Goal: Feedback & Contribution: Contribute content

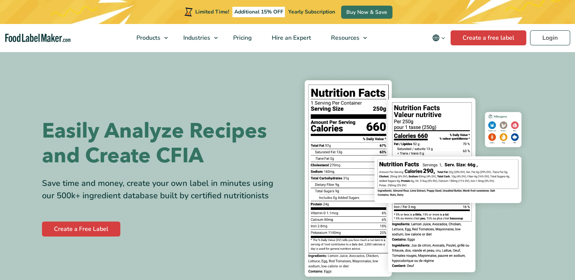
click at [559, 18] on div "Limited Time! Additional 15% OFF Yearly Subscription Buy Now & Save" at bounding box center [287, 12] width 575 height 24
click at [552, 38] on link "Login" at bounding box center [550, 37] width 40 height 15
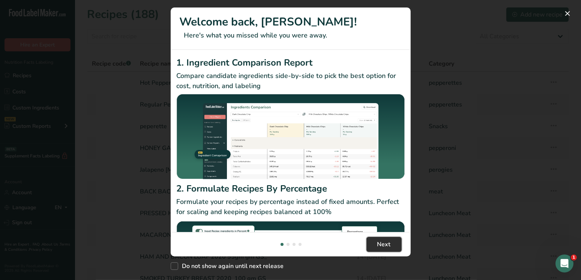
click at [372, 248] on button "Next" at bounding box center [383, 244] width 35 height 15
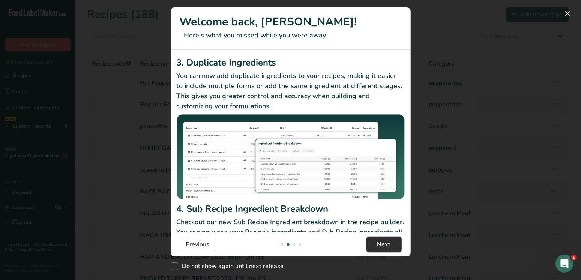
click at [372, 247] on button "Next" at bounding box center [383, 244] width 35 height 15
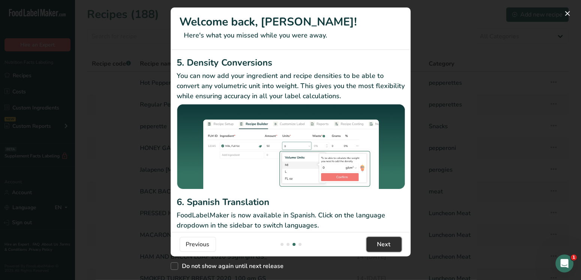
click at [372, 247] on button "Next" at bounding box center [383, 244] width 35 height 15
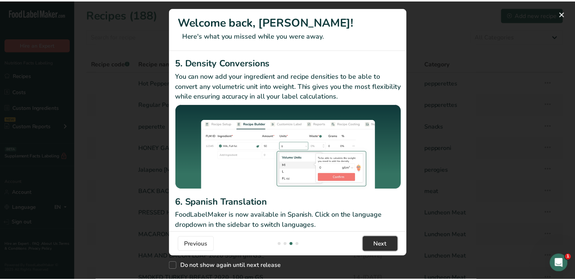
scroll to position [0, 720]
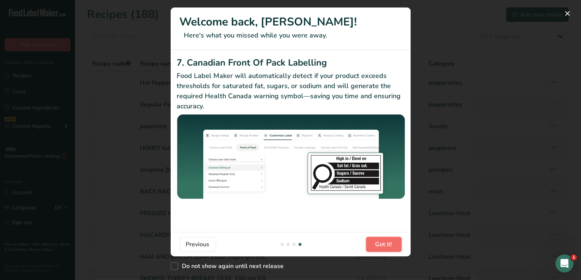
click at [372, 247] on button "Got it!" at bounding box center [384, 244] width 36 height 15
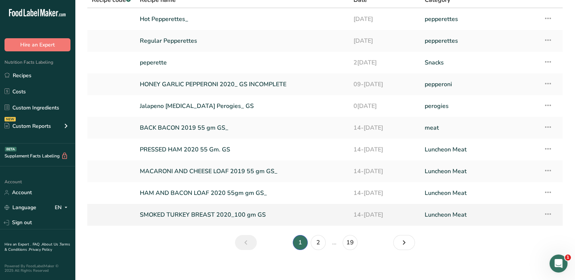
scroll to position [69, 0]
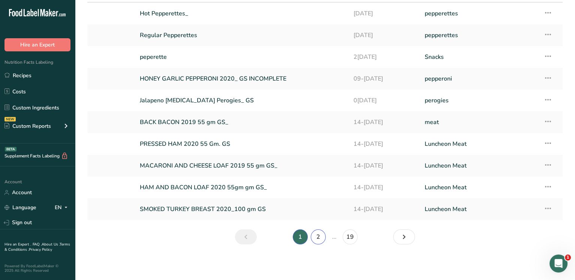
click at [316, 237] on link "2" at bounding box center [318, 237] width 15 height 15
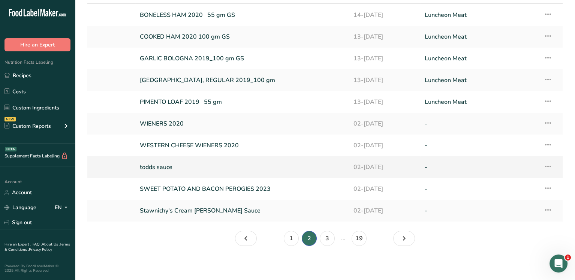
scroll to position [69, 0]
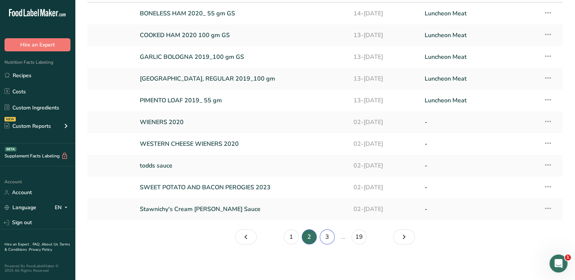
click at [327, 238] on link "3" at bounding box center [327, 237] width 15 height 15
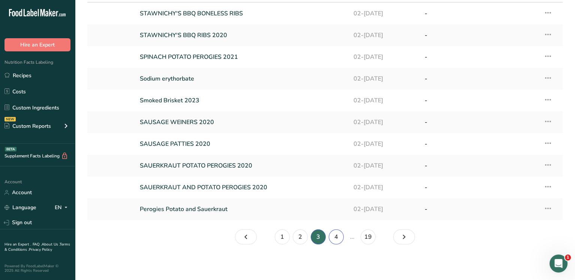
click at [341, 238] on link "4" at bounding box center [336, 237] width 15 height 15
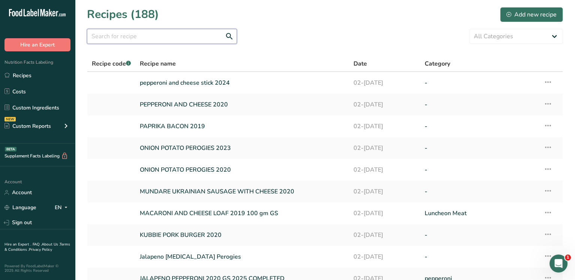
click at [174, 40] on input "text" at bounding box center [162, 36] width 150 height 15
type input "jerky"
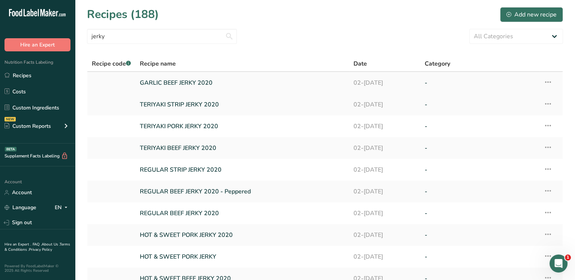
click at [179, 85] on link "GARLIC BEEF JERKY 2020" at bounding box center [242, 83] width 205 height 16
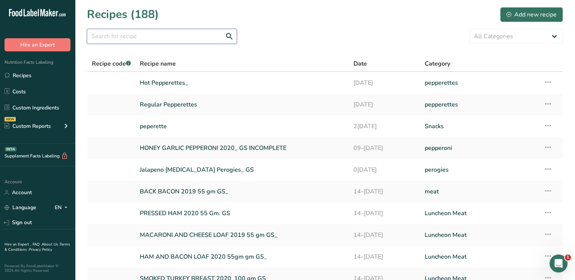
click at [114, 33] on input "text" at bounding box center [162, 36] width 150 height 15
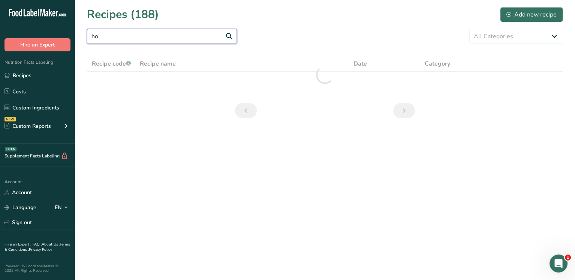
type input "h"
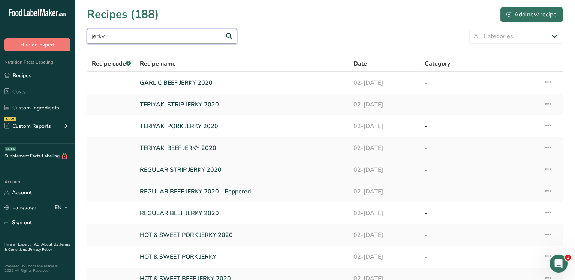
type input "jerky"
click at [183, 168] on link "REGULAR STRIP JERKY 2020" at bounding box center [242, 170] width 205 height 16
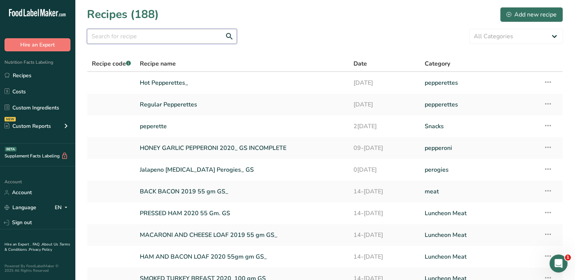
click at [137, 33] on input "text" at bounding box center [162, 36] width 150 height 15
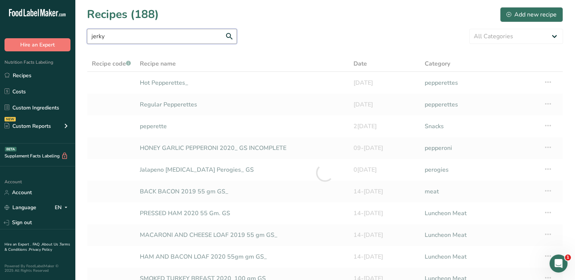
type input "jerky"
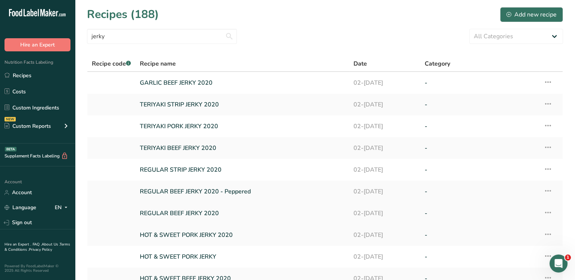
click at [176, 213] on link "REGULAR BEEF JERKY 2020" at bounding box center [242, 214] width 205 height 16
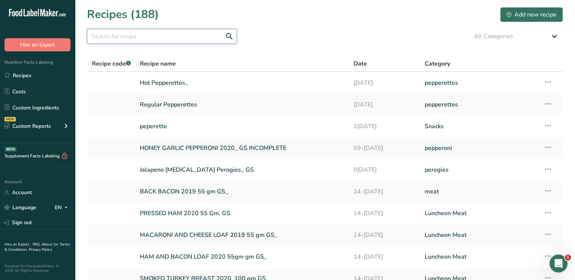
click at [119, 39] on input "text" at bounding box center [162, 36] width 150 height 15
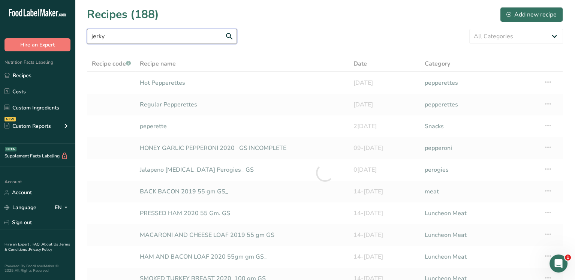
type input "jerky"
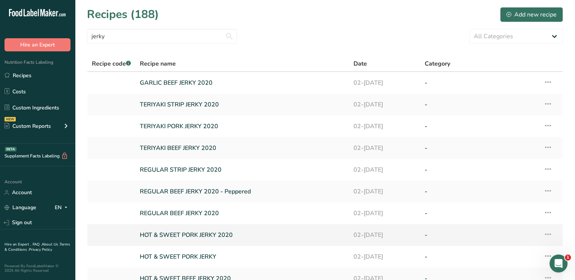
click at [174, 234] on link "HOT & SWEET PORK JERKY 2020" at bounding box center [242, 235] width 205 height 16
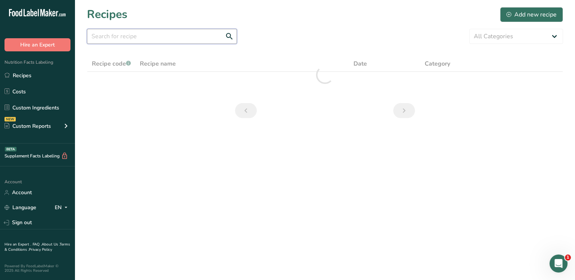
click at [137, 34] on input "text" at bounding box center [162, 36] width 150 height 15
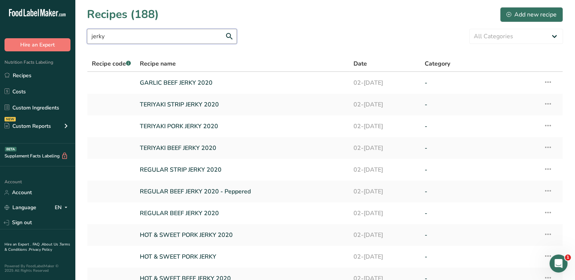
type input "jerky"
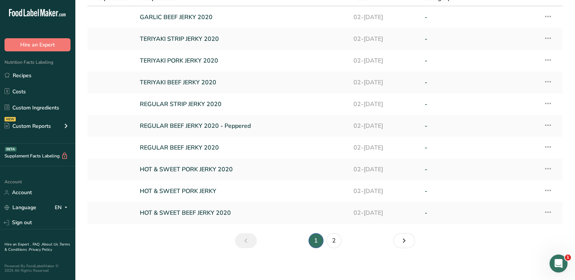
scroll to position [69, 0]
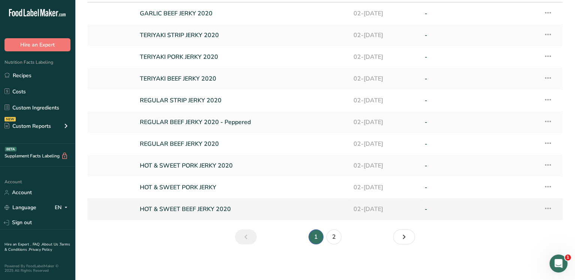
click at [195, 212] on link "HOT & SWEET BEEF JERKY 2020" at bounding box center [242, 209] width 205 height 16
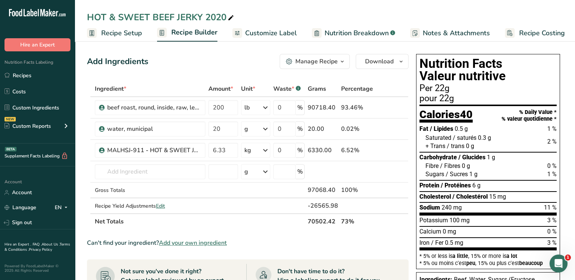
click at [119, 35] on span "Recipe Setup" at bounding box center [121, 33] width 41 height 10
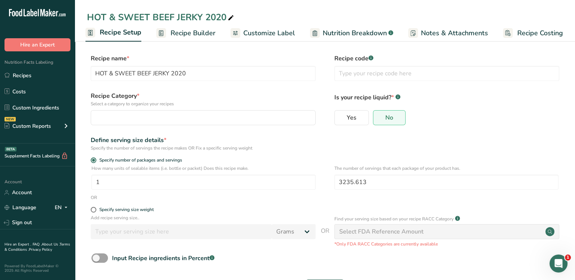
click at [189, 30] on span "Recipe Builder" at bounding box center [193, 33] width 45 height 10
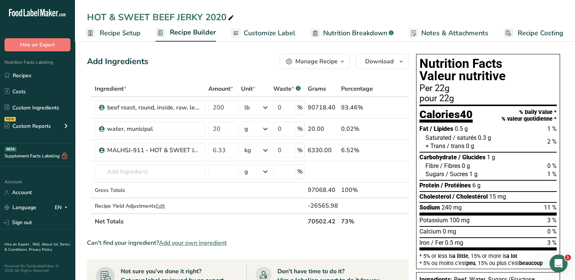
click at [307, 59] on div "Manage Recipe" at bounding box center [317, 61] width 42 height 9
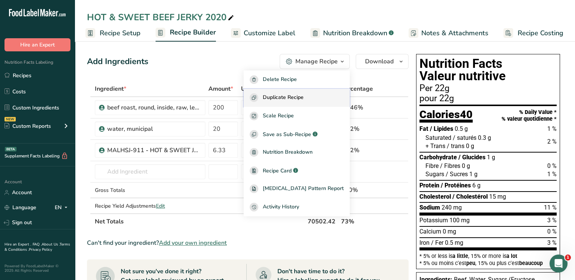
click at [293, 98] on span "Duplicate Recipe" at bounding box center [283, 97] width 41 height 9
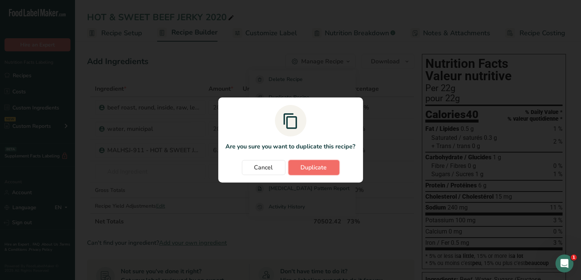
click at [305, 162] on button "Duplicate" at bounding box center [313, 167] width 51 height 15
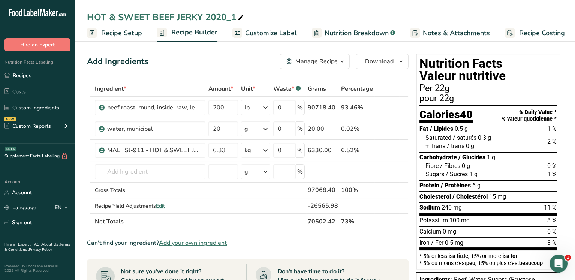
click at [245, 17] on span at bounding box center [240, 18] width 9 height 9
type input "HOT & SWEET BEEF JERKY 2025"
click at [142, 170] on input "text" at bounding box center [150, 171] width 111 height 15
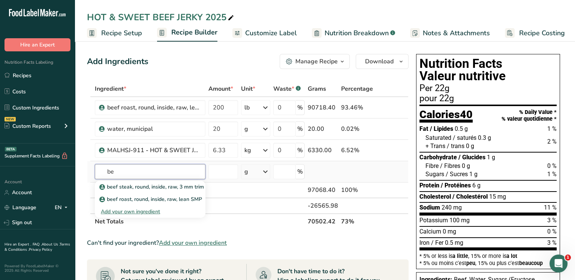
type input "b"
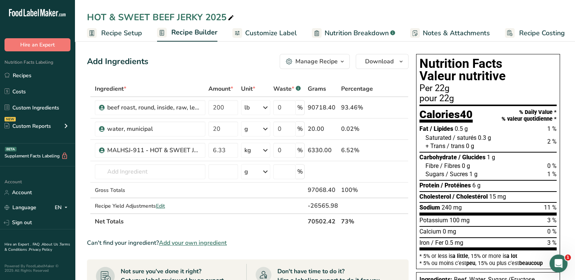
click at [114, 32] on span "Recipe Setup" at bounding box center [121, 33] width 41 height 10
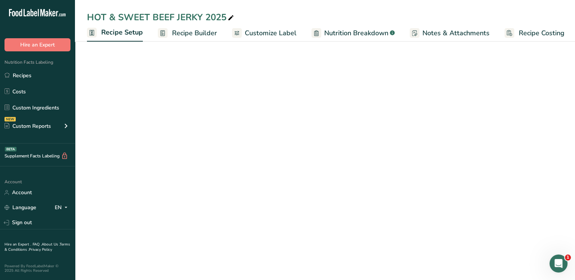
scroll to position [0, 2]
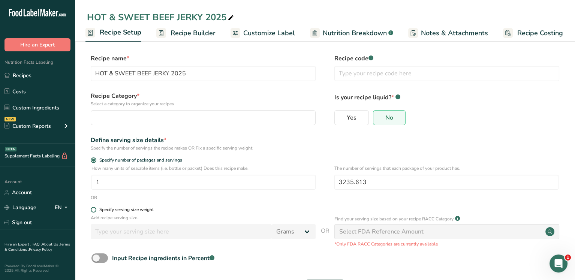
click at [94, 211] on span at bounding box center [94, 210] width 6 height 6
click at [94, 211] on input "Specify serving size weight" at bounding box center [93, 209] width 5 height 5
radio input "true"
radio input "false"
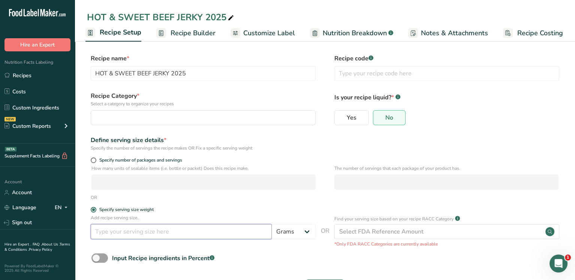
click at [134, 230] on input "number" at bounding box center [181, 231] width 181 height 15
type input "30"
click at [312, 251] on form "Recipe name * HOT & SWEET BEEF JERKY 2025 Recipe code .a-a{fill:#347362;}.b-a{f…" at bounding box center [325, 176] width 476 height 245
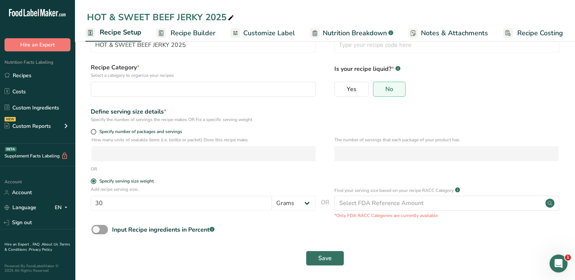
scroll to position [31, 0]
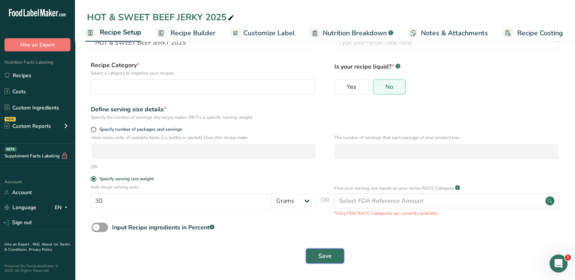
click at [336, 252] on button "Save" at bounding box center [325, 256] width 38 height 15
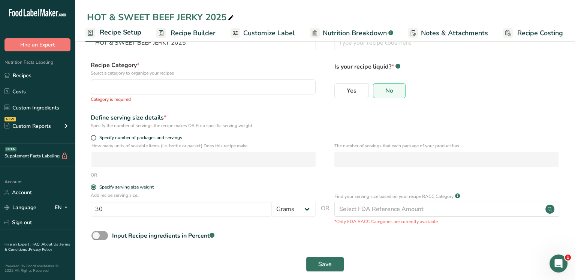
click at [178, 36] on span "Recipe Builder" at bounding box center [193, 33] width 45 height 10
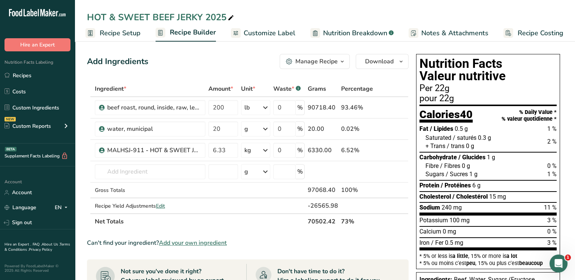
click at [108, 33] on span "Recipe Setup" at bounding box center [120, 33] width 41 height 10
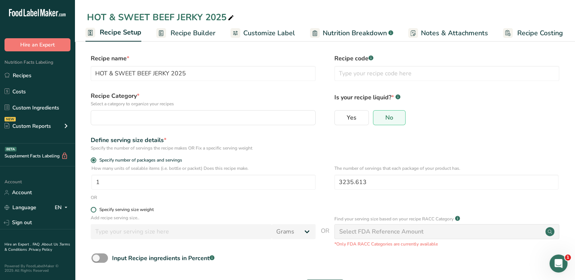
click at [92, 210] on span at bounding box center [94, 210] width 6 height 6
click at [92, 210] on input "Specify serving size weight" at bounding box center [93, 209] width 5 height 5
radio input "true"
radio input "false"
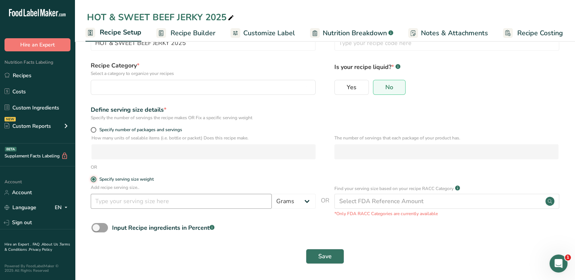
scroll to position [31, 0]
click at [135, 201] on input "number" at bounding box center [181, 201] width 181 height 15
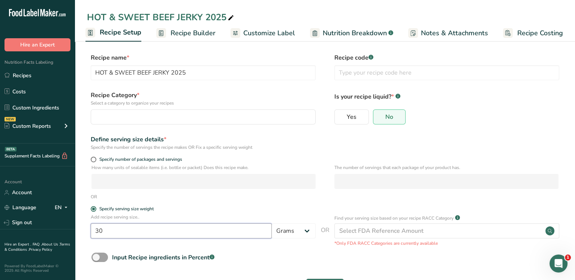
scroll to position [0, 0]
type input "30"
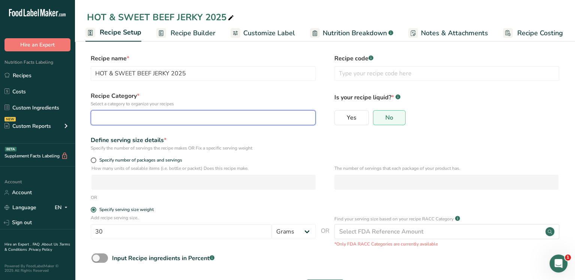
click at [183, 114] on div "button" at bounding box center [201, 117] width 211 height 9
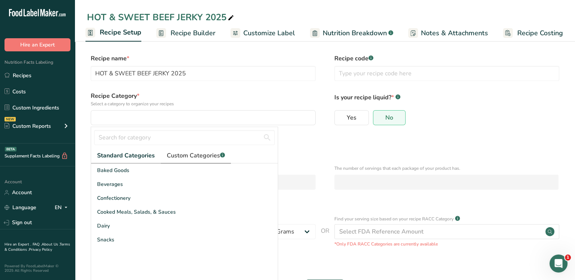
click at [198, 156] on span "Custom Categories .a-a{fill:#347362;}.b-a{fill:#fff;}" at bounding box center [196, 155] width 58 height 9
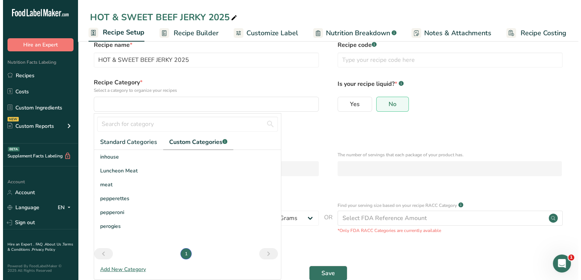
scroll to position [31, 0]
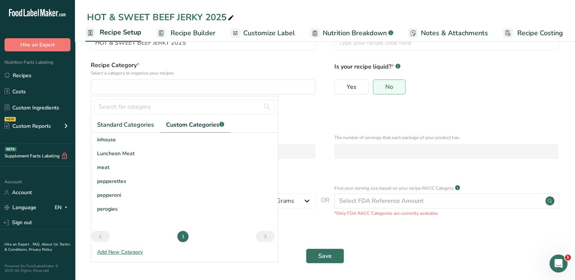
click at [126, 254] on div "Add New Category" at bounding box center [184, 252] width 187 height 8
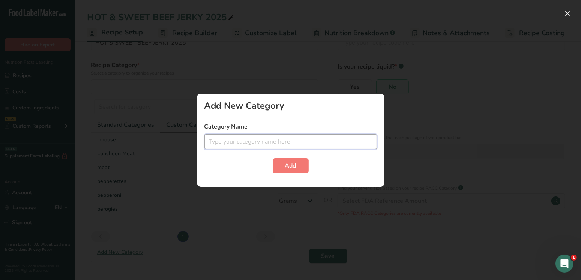
click at [231, 137] on input "text" at bounding box center [290, 141] width 173 height 15
type input "jerky"
click at [285, 164] on span "Add" at bounding box center [290, 165] width 11 height 9
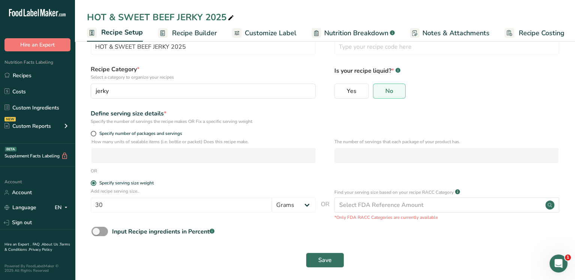
scroll to position [31, 0]
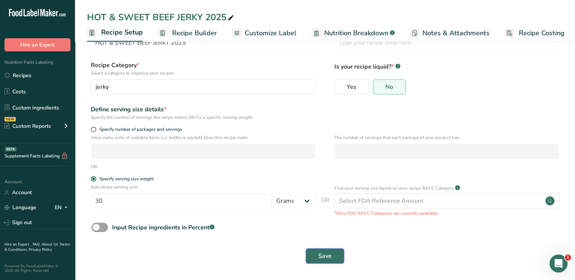
click at [331, 258] on span "Save" at bounding box center [325, 256] width 14 height 9
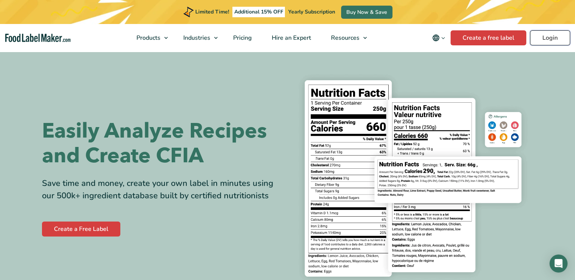
click at [549, 35] on link "Login" at bounding box center [550, 37] width 40 height 15
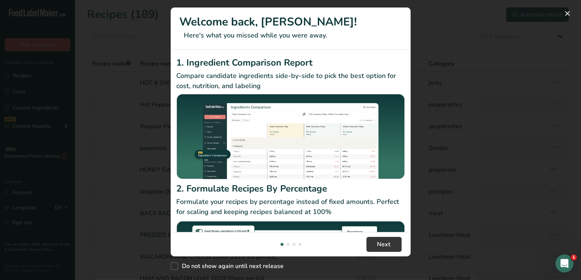
click at [335, 211] on p "Formulate your recipes by percentage instead of fixed amounts. Perfect for scal…" at bounding box center [291, 207] width 228 height 20
click at [380, 244] on span "Next" at bounding box center [384, 244] width 14 height 9
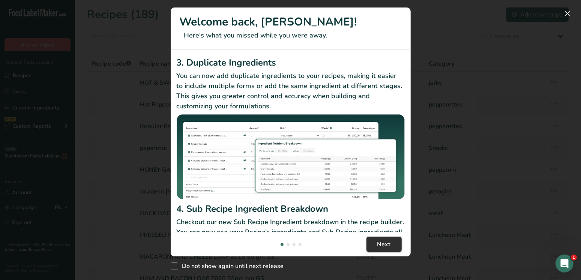
click at [380, 244] on span "Next" at bounding box center [384, 244] width 14 height 9
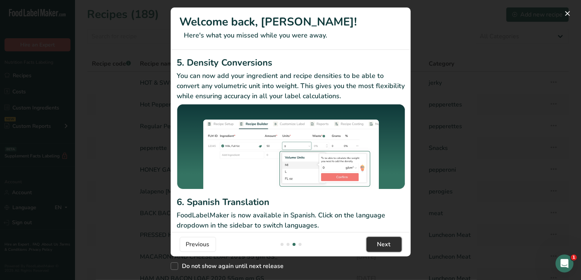
click at [380, 244] on span "Next" at bounding box center [384, 244] width 14 height 9
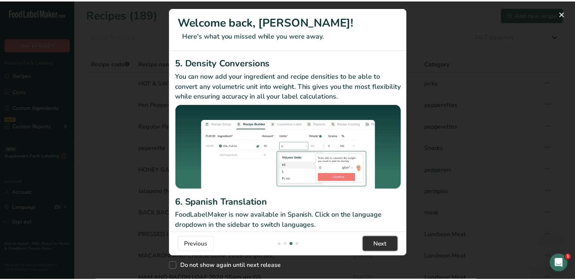
scroll to position [0, 720]
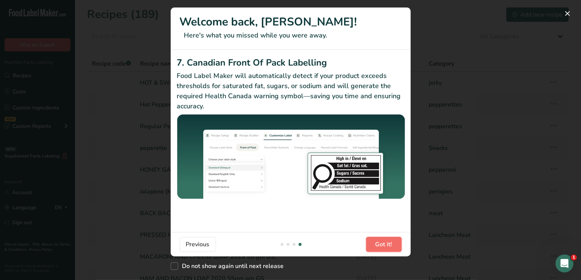
click at [380, 244] on span "Got it!" at bounding box center [383, 244] width 17 height 9
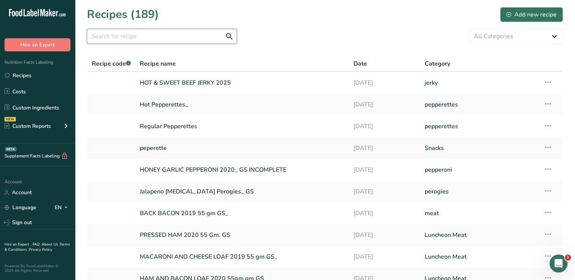
click at [143, 35] on input "text" at bounding box center [162, 36] width 150 height 15
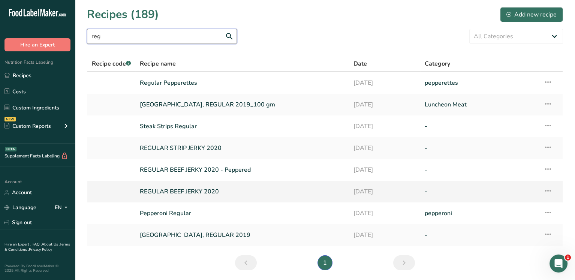
type input "reg"
click at [169, 186] on link "REGULAR BEEF JERKY 2020" at bounding box center [242, 192] width 205 height 16
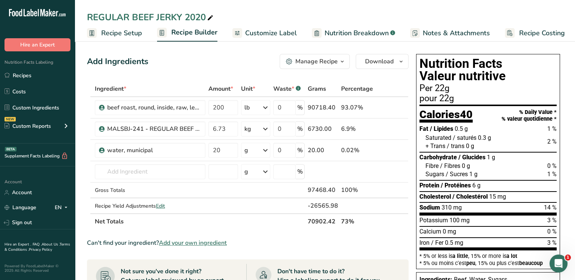
click at [119, 36] on span "Recipe Setup" at bounding box center [121, 33] width 41 height 10
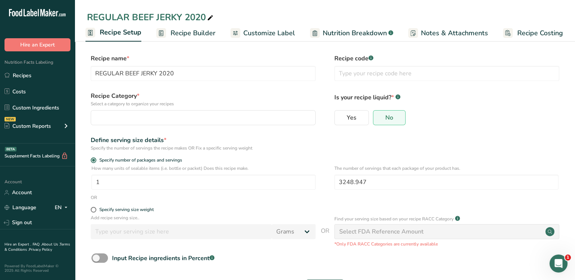
drag, startPoint x: 236, startPoint y: 188, endPoint x: 338, endPoint y: 148, distance: 109.8
click at [338, 147] on div "Define serving size details * Specify the number of servings the recipe makes O…" at bounding box center [325, 144] width 476 height 16
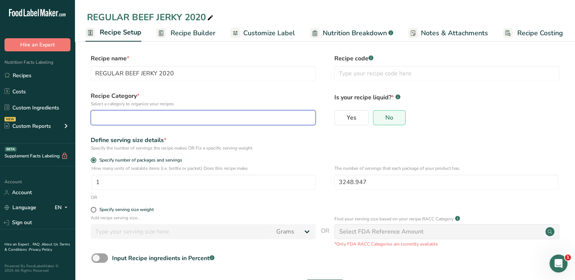
click at [140, 119] on div "button" at bounding box center [201, 117] width 211 height 9
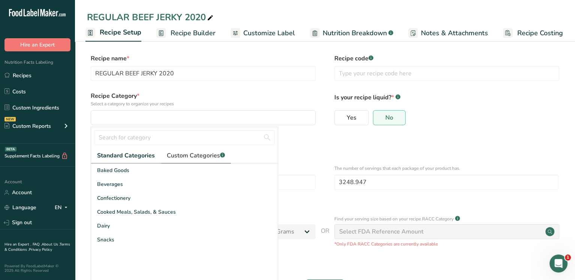
click at [191, 158] on span "Custom Categories .a-a{fill:#347362;}.b-a{fill:#fff;}" at bounding box center [196, 155] width 58 height 9
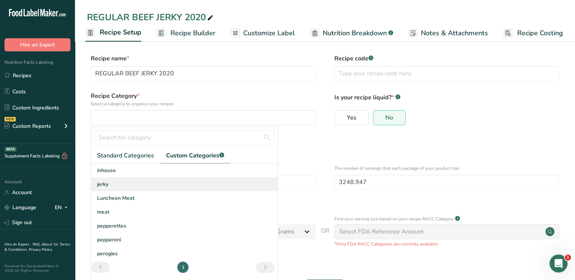
click at [108, 189] on div "jerky" at bounding box center [184, 184] width 187 height 14
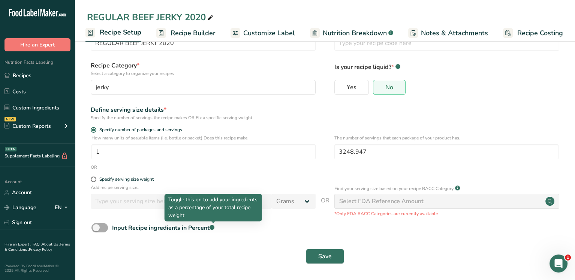
scroll to position [31, 0]
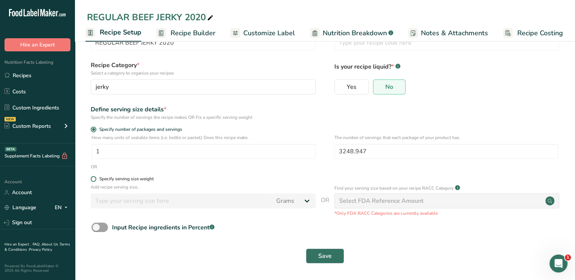
click at [95, 179] on span at bounding box center [94, 179] width 6 height 6
click at [95, 179] on input "Specify serving size weight" at bounding box center [93, 179] width 5 height 5
radio input "true"
radio input "false"
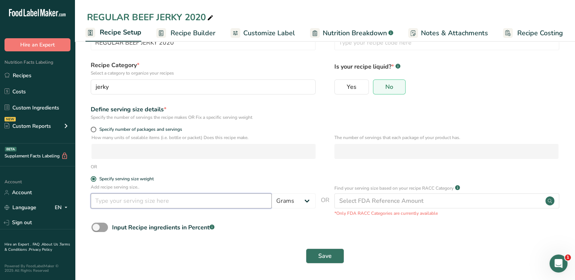
click at [114, 197] on input "number" at bounding box center [181, 201] width 181 height 15
type input "30"
click at [281, 251] on div "Save" at bounding box center [325, 256] width 467 height 15
click at [321, 257] on span "Save" at bounding box center [325, 256] width 14 height 9
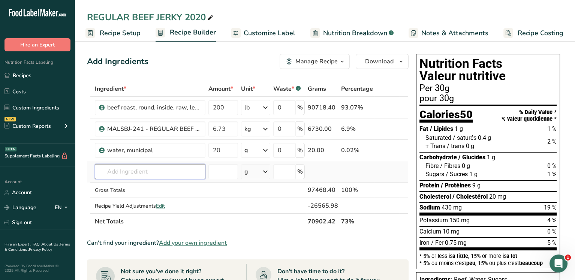
click at [111, 171] on input "text" at bounding box center [150, 171] width 111 height 15
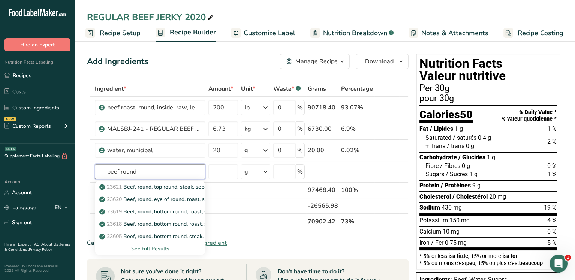
type input "beef round"
type input "beef cap"
click at [134, 184] on p "Beef Cap Off Inside Round" at bounding box center [136, 187] width 71 height 8
type input "Beef Cap Off Inside Round"
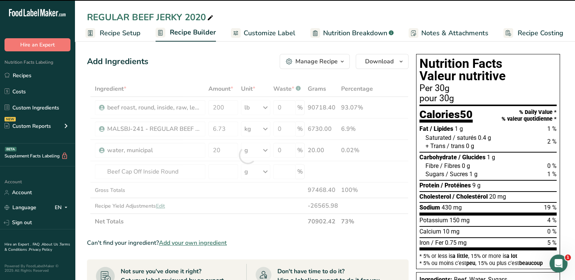
type input "0"
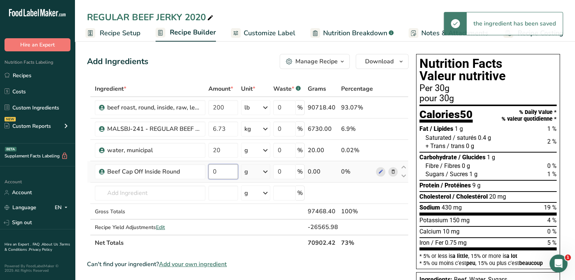
click at [224, 171] on input "0" at bounding box center [224, 171] width 30 height 15
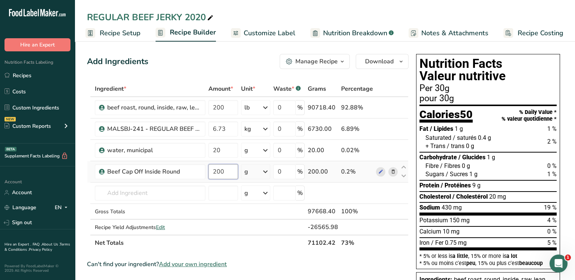
type input "200"
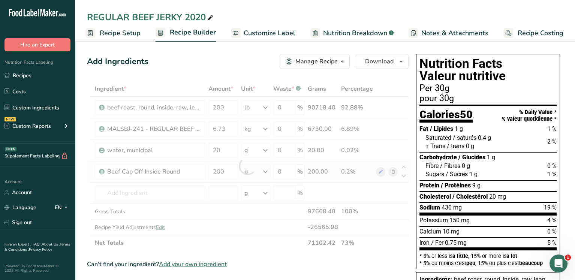
click at [247, 172] on div "Ingredient * Amount * Unit * Waste * .a-a{fill:#347362;}.b-a{fill:#fff;} Grams …" at bounding box center [248, 166] width 322 height 170
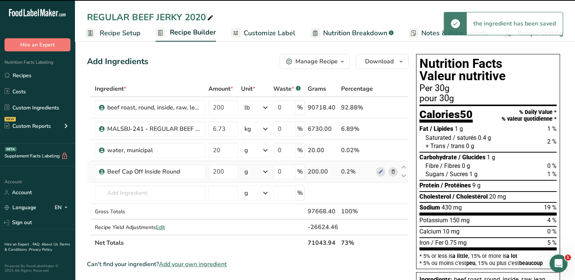
click at [252, 171] on div "g" at bounding box center [255, 171] width 29 height 15
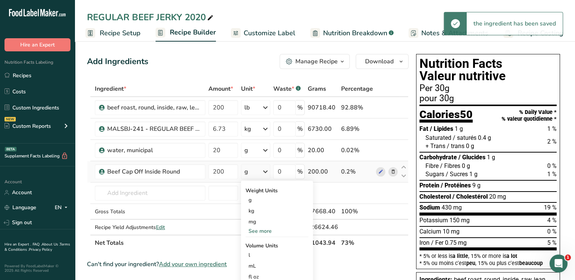
click at [260, 231] on div "See more" at bounding box center [277, 231] width 63 height 8
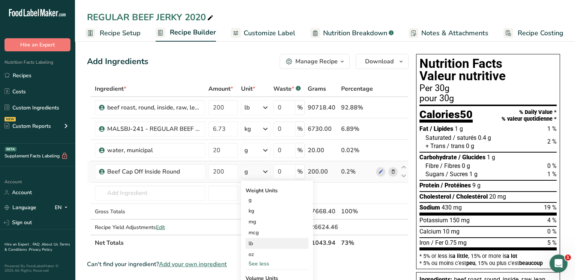
click at [261, 247] on div "lb" at bounding box center [277, 243] width 63 height 11
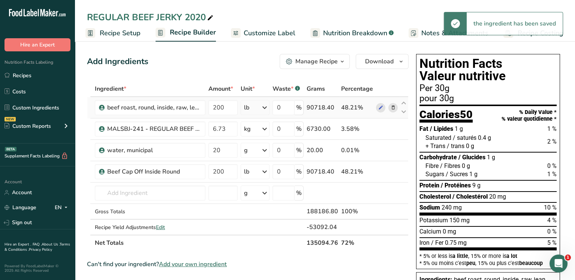
click at [393, 106] on icon at bounding box center [392, 108] width 5 height 8
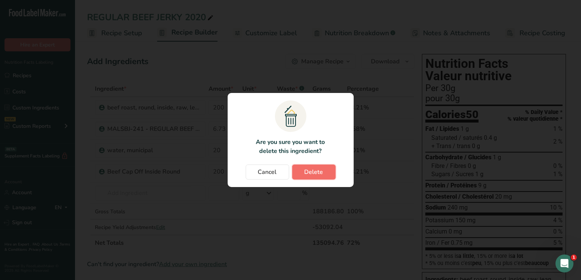
click at [302, 174] on button "Delete" at bounding box center [314, 172] width 44 height 15
type input "6.73"
type input "20"
type input "200"
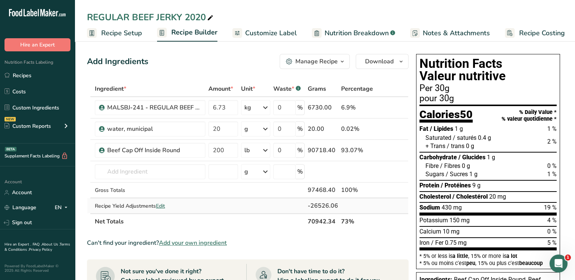
click at [159, 206] on span "Edit" at bounding box center [160, 206] width 9 height 7
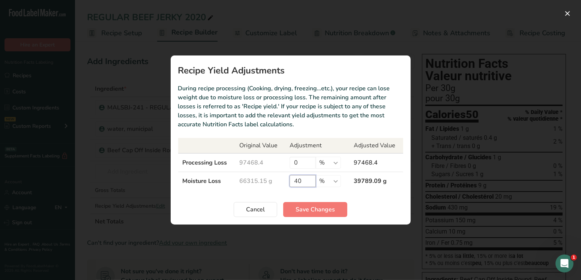
click at [304, 182] on input "40" at bounding box center [303, 181] width 26 height 12
click at [309, 203] on button "Save Changes" at bounding box center [315, 209] width 64 height 15
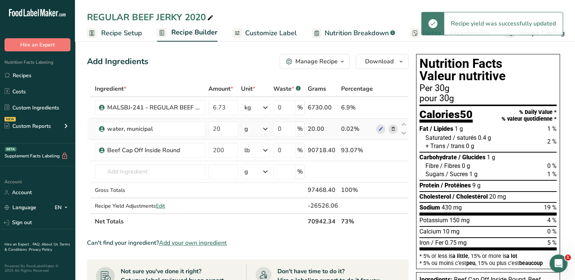
click at [255, 130] on div "g" at bounding box center [255, 129] width 29 height 15
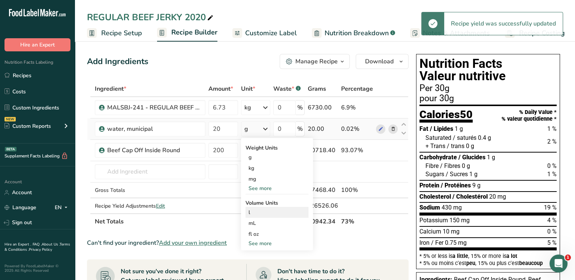
click at [255, 211] on div "l" at bounding box center [277, 213] width 57 height 8
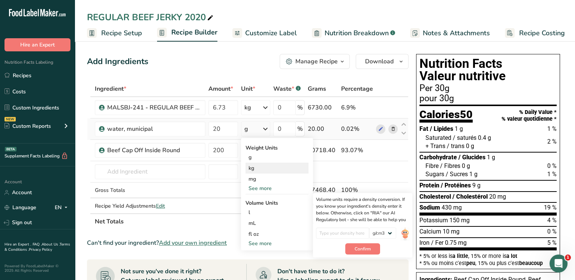
click at [254, 166] on div "kg" at bounding box center [277, 168] width 63 height 11
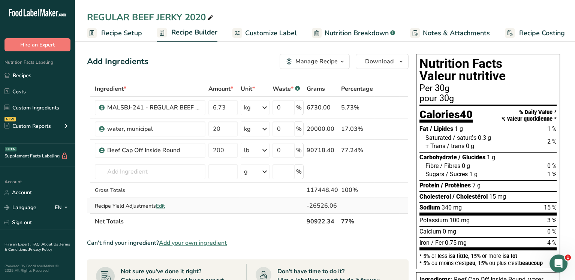
click at [162, 204] on span "Edit" at bounding box center [160, 206] width 9 height 7
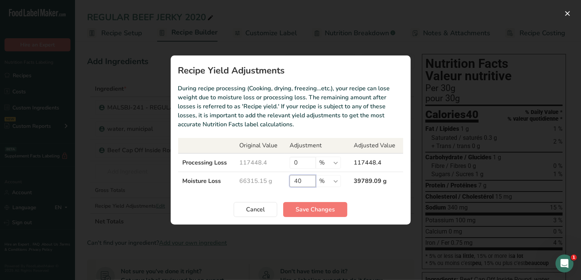
click at [303, 181] on input "40" at bounding box center [303, 181] width 26 height 12
type input "4"
type input "60"
click at [323, 201] on section "Recipe Yield Adjustments During recipe processing (Cooking, drying, freezing…et…" at bounding box center [291, 140] width 240 height 169
click at [322, 205] on span "Save Changes" at bounding box center [315, 209] width 39 height 9
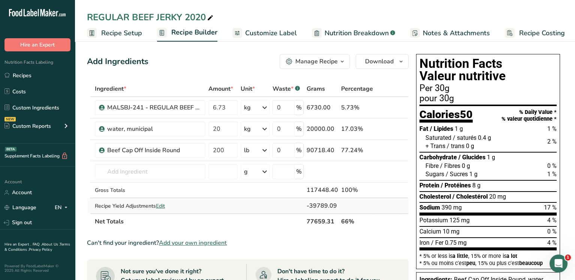
click at [163, 205] on span "Edit" at bounding box center [160, 206] width 9 height 7
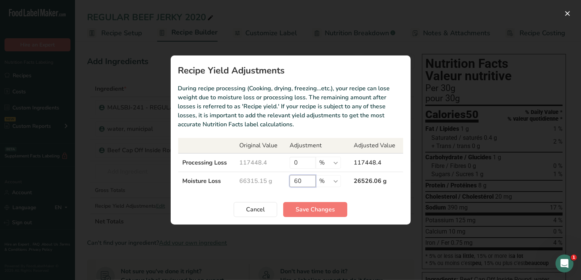
click at [304, 185] on input "60" at bounding box center [303, 181] width 26 height 12
type input "6"
type input "50"
click at [314, 203] on button "Save Changes" at bounding box center [315, 209] width 64 height 15
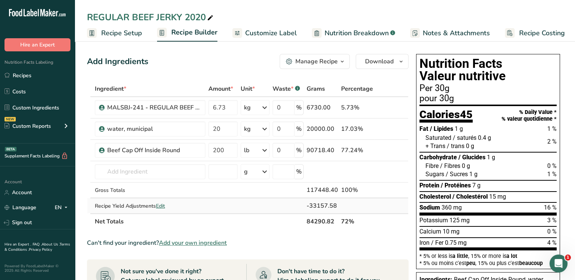
click at [160, 206] on span "Edit" at bounding box center [160, 206] width 9 height 7
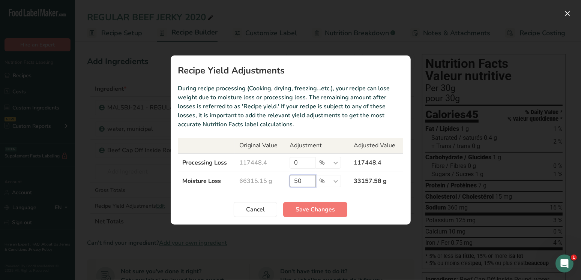
click at [305, 183] on input "50" at bounding box center [303, 181] width 26 height 12
type input "5"
type input "7"
type input "70"
click at [323, 206] on span "Save Changes" at bounding box center [315, 209] width 39 height 9
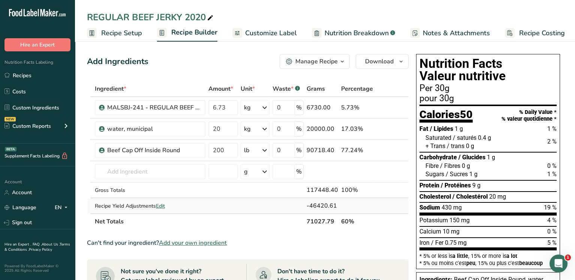
click at [162, 203] on span "Edit" at bounding box center [160, 206] width 9 height 7
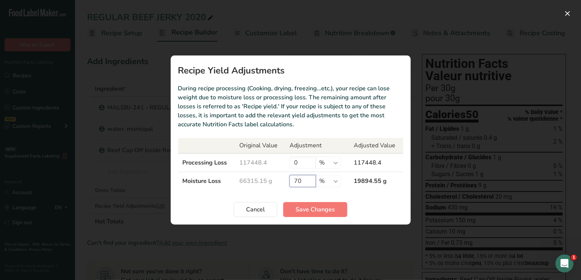
click at [302, 180] on input "70" at bounding box center [303, 181] width 26 height 12
type input "7"
type input "80"
click at [317, 212] on span "Save Changes" at bounding box center [315, 209] width 39 height 9
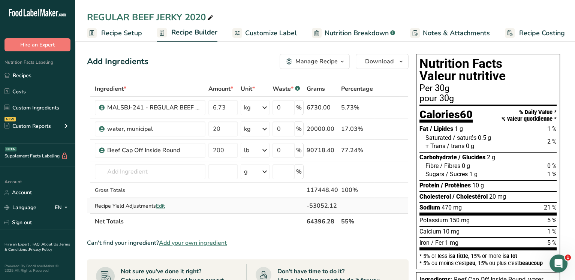
click at [159, 205] on span "Edit" at bounding box center [160, 206] width 9 height 7
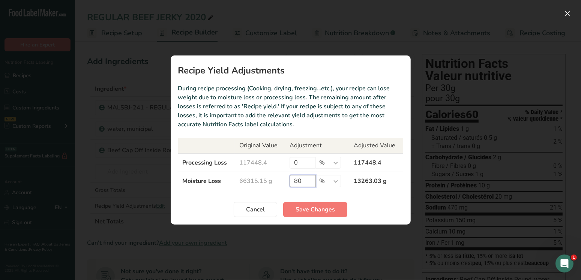
click at [302, 183] on input "80" at bounding box center [303, 181] width 26 height 12
type input "8"
type input "90"
click at [309, 211] on span "Save Changes" at bounding box center [315, 209] width 39 height 9
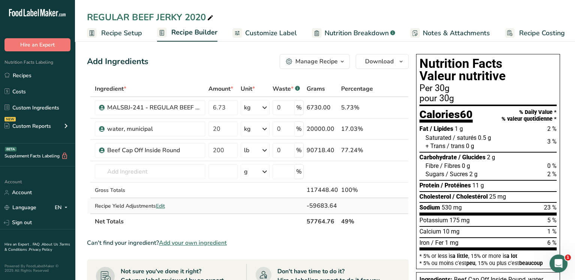
click at [161, 206] on span "Edit" at bounding box center [160, 206] width 9 height 7
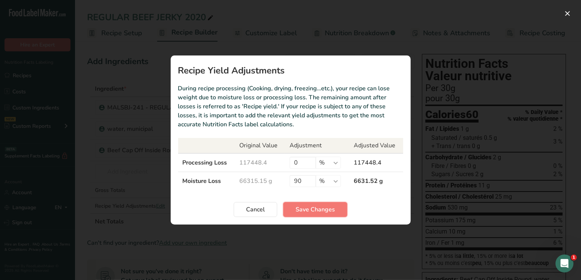
click at [313, 206] on span "Save Changes" at bounding box center [315, 209] width 39 height 9
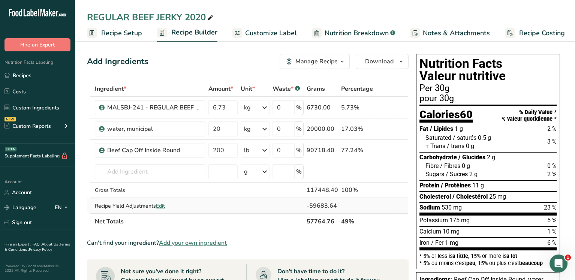
click at [165, 203] on span "Edit" at bounding box center [160, 206] width 9 height 7
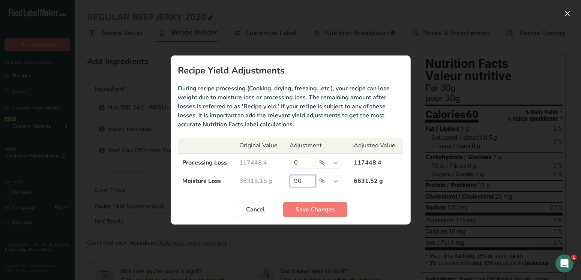
click at [309, 180] on input "90" at bounding box center [303, 181] width 26 height 12
type input "9"
type input "95"
click at [318, 208] on span "Save Changes" at bounding box center [315, 209] width 39 height 9
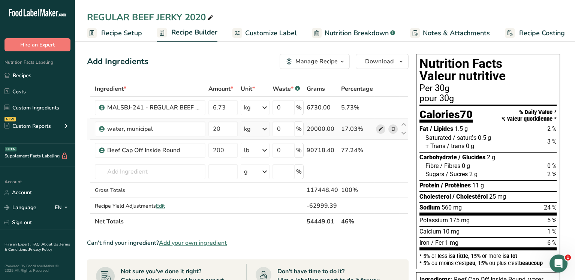
click at [384, 130] on span at bounding box center [380, 129] width 9 height 9
click at [211, 224] on th "Net Totals" at bounding box center [199, 221] width 212 height 16
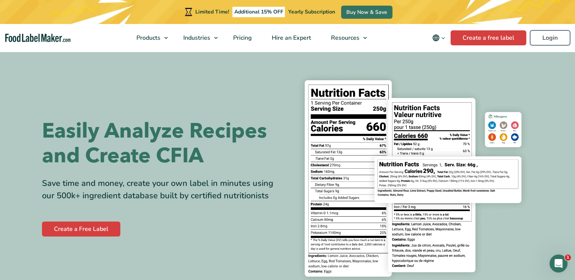
click at [551, 42] on link "Login" at bounding box center [550, 37] width 40 height 15
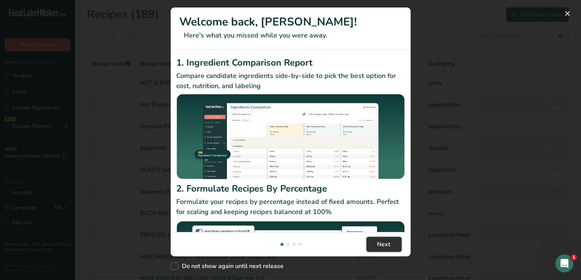
click at [383, 245] on span "Next" at bounding box center [384, 244] width 14 height 9
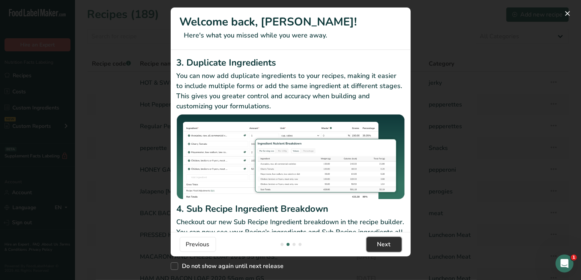
click at [383, 245] on span "Next" at bounding box center [384, 244] width 14 height 9
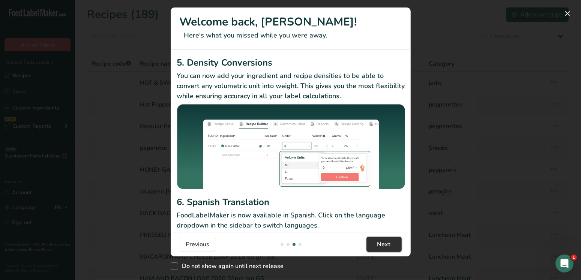
click at [383, 245] on span "Next" at bounding box center [384, 244] width 14 height 9
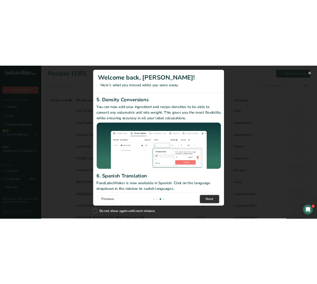
scroll to position [0, 720]
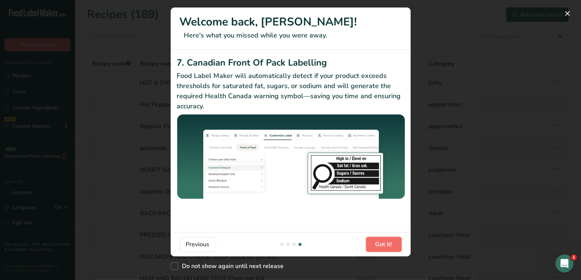
click at [383, 245] on span "Got it!" at bounding box center [383, 244] width 17 height 9
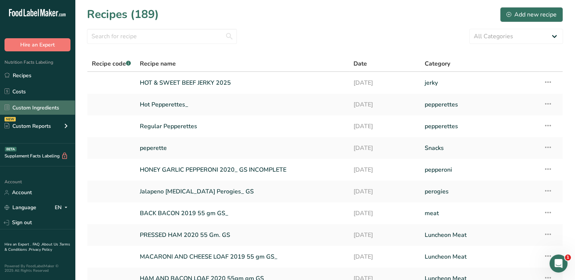
click at [28, 108] on link "Custom Ingredients" at bounding box center [37, 108] width 75 height 14
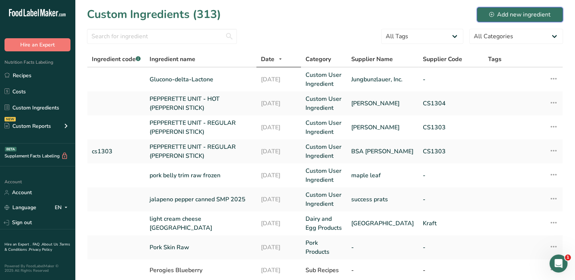
click at [495, 12] on div "Add new ingredient" at bounding box center [520, 14] width 62 height 9
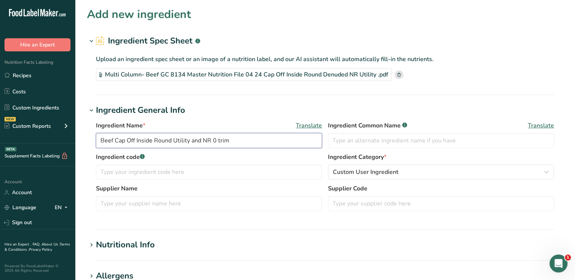
click at [240, 140] on input "Beef Cap Off Inside Round Utility and NR 0 trim" at bounding box center [209, 140] width 226 height 15
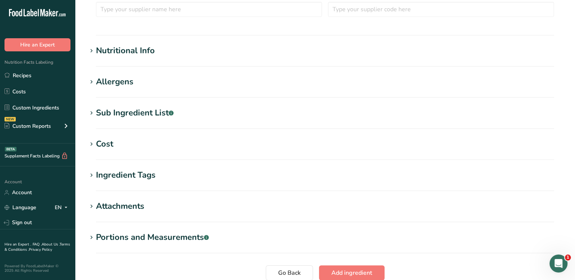
scroll to position [146, 0]
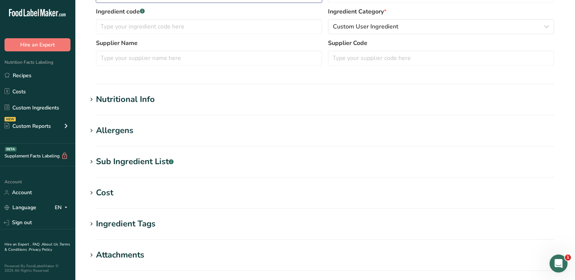
type input "Beef Cap Off Inside Round"
click at [131, 99] on div "Nutritional Info" at bounding box center [125, 99] width 59 height 12
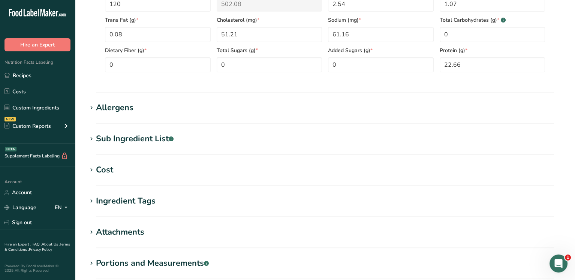
scroll to position [432, 0]
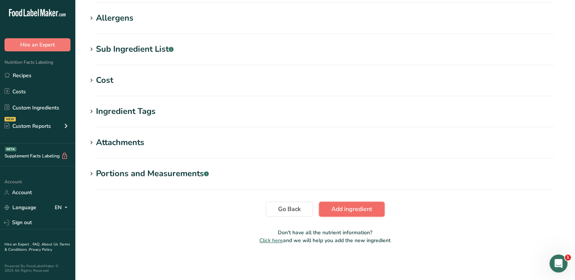
click at [355, 209] on span "Add ingredient" at bounding box center [352, 209] width 41 height 9
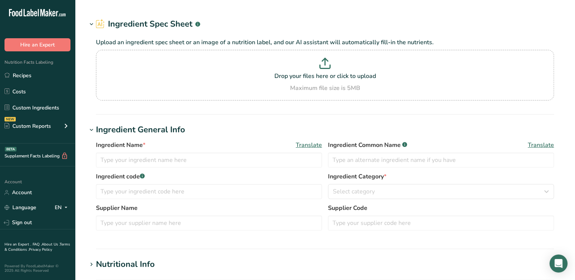
type input "water, municipal"
